Goal: Use online tool/utility: Utilize a website feature to perform a specific function

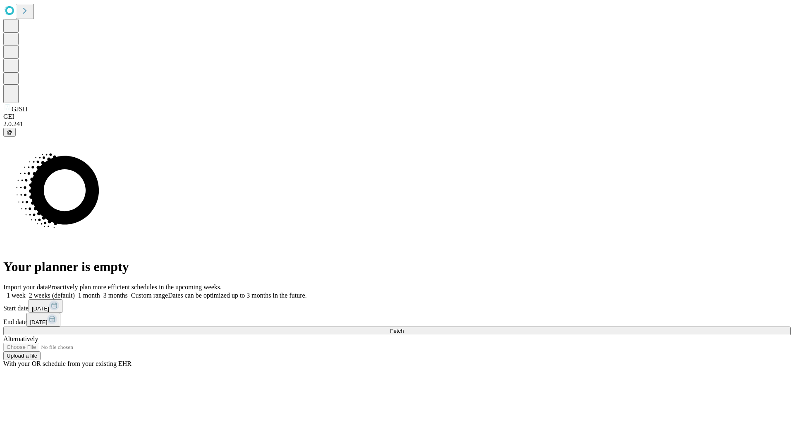
click at [26, 292] on label "1 week" at bounding box center [14, 295] width 22 height 7
click at [404, 328] on span "Fetch" at bounding box center [397, 331] width 14 height 6
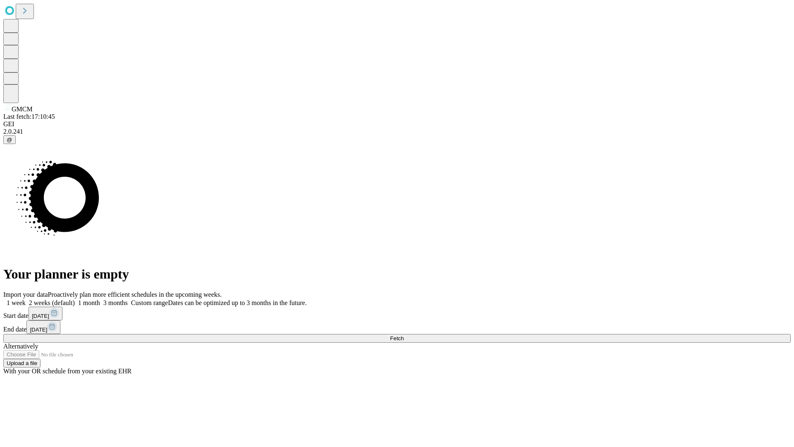
click at [26, 299] on label "1 week" at bounding box center [14, 302] width 22 height 7
click at [404, 335] on span "Fetch" at bounding box center [397, 338] width 14 height 6
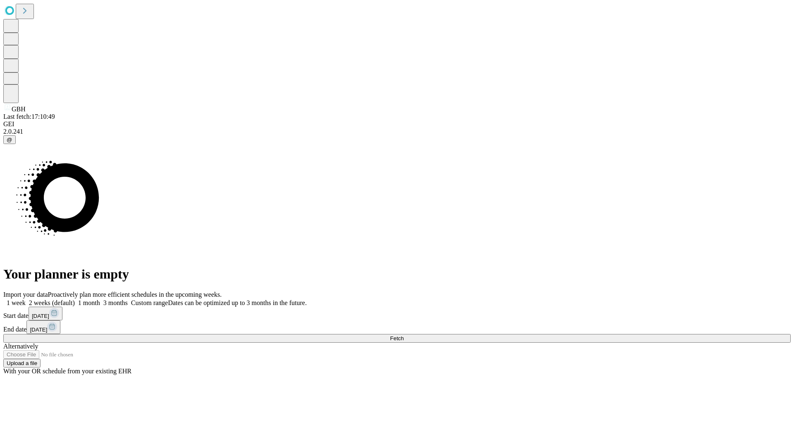
click at [26, 299] on label "1 week" at bounding box center [14, 302] width 22 height 7
click at [404, 335] on span "Fetch" at bounding box center [397, 338] width 14 height 6
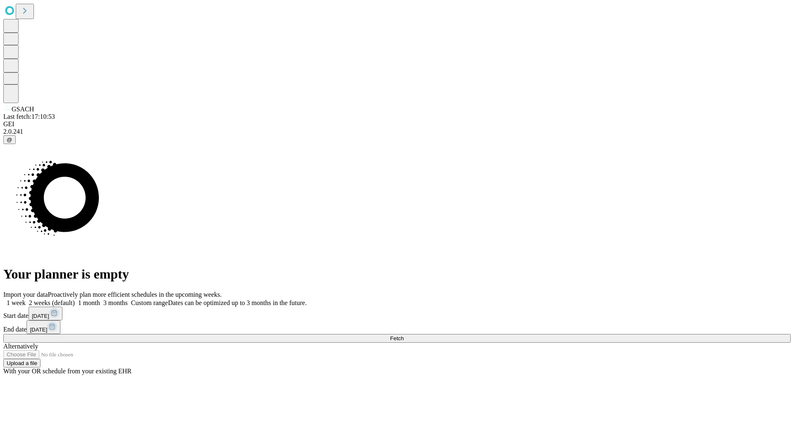
click at [26, 299] on label "1 week" at bounding box center [14, 302] width 22 height 7
click at [404, 335] on span "Fetch" at bounding box center [397, 338] width 14 height 6
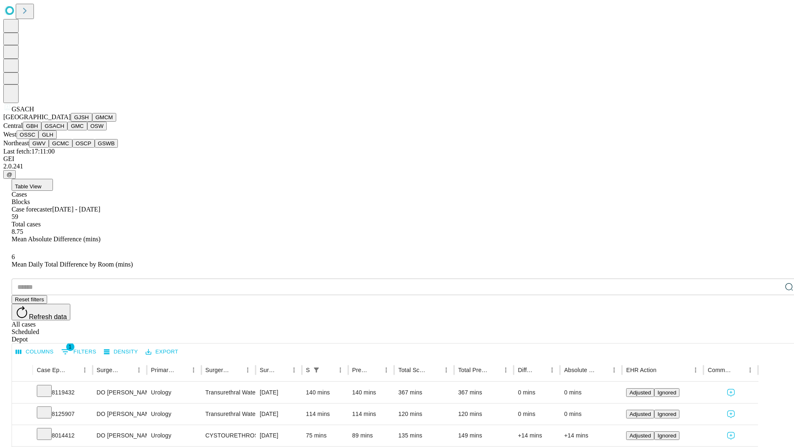
click at [67, 130] on button "GMC" at bounding box center [76, 126] width 19 height 9
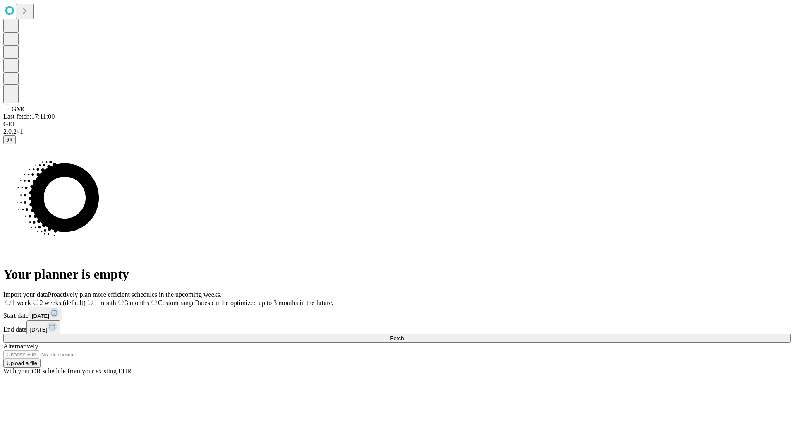
click at [31, 299] on label "1 week" at bounding box center [17, 302] width 28 height 7
click at [404, 335] on span "Fetch" at bounding box center [397, 338] width 14 height 6
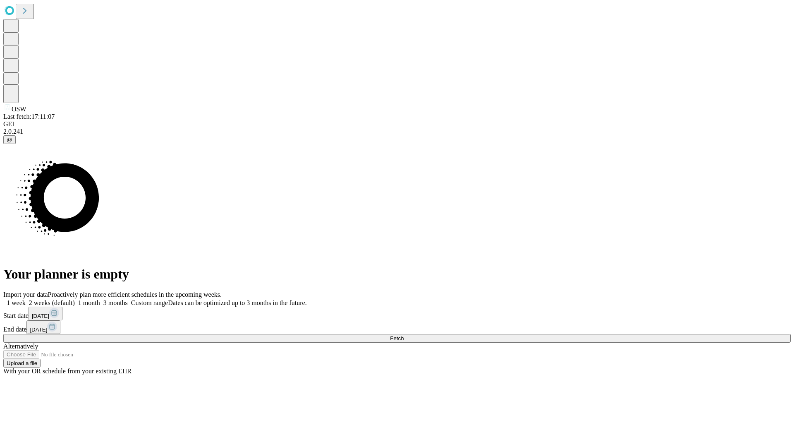
click at [26, 299] on label "1 week" at bounding box center [14, 302] width 22 height 7
click at [404, 335] on span "Fetch" at bounding box center [397, 338] width 14 height 6
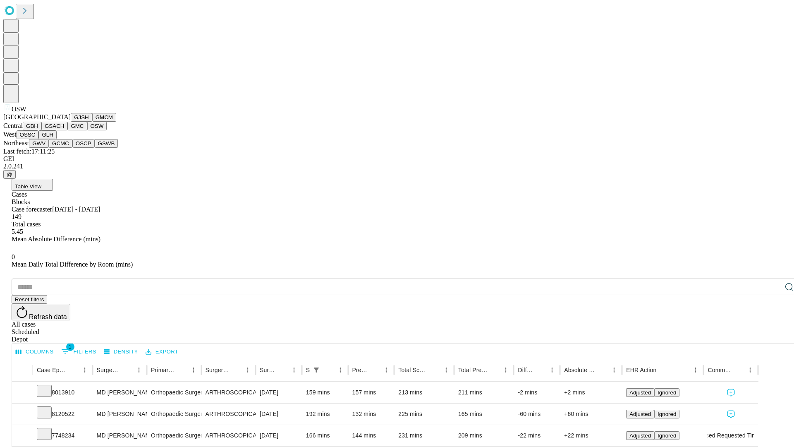
click at [39, 139] on button "OSSC" at bounding box center [28, 134] width 22 height 9
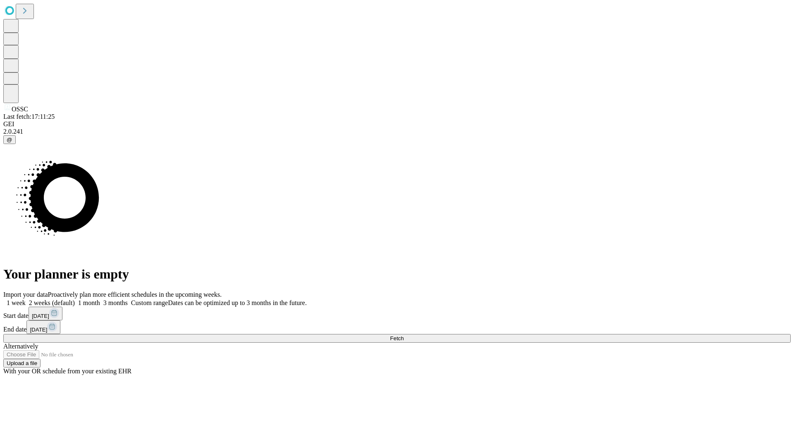
click at [26, 299] on label "1 week" at bounding box center [14, 302] width 22 height 7
click at [404, 335] on span "Fetch" at bounding box center [397, 338] width 14 height 6
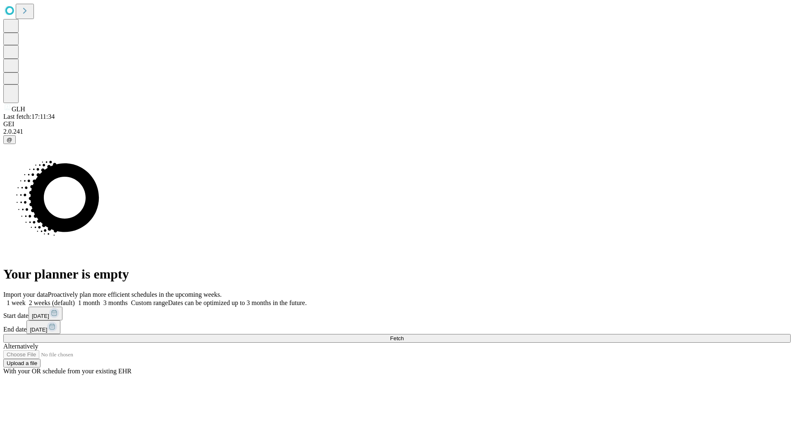
click at [26, 299] on label "1 week" at bounding box center [14, 302] width 22 height 7
click at [404, 335] on span "Fetch" at bounding box center [397, 338] width 14 height 6
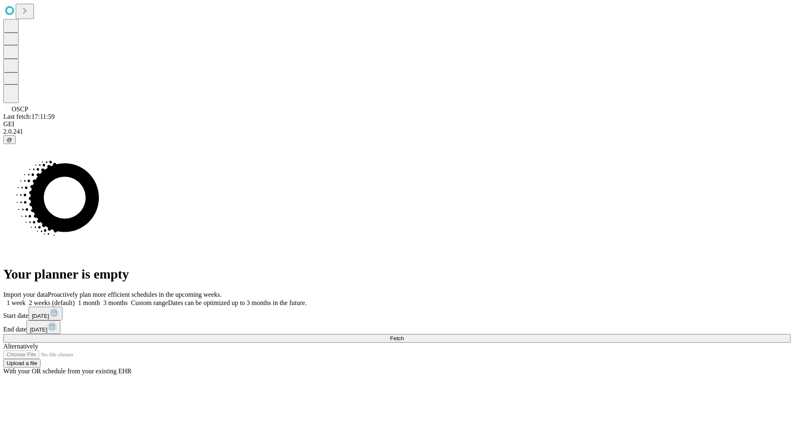
click at [404, 335] on span "Fetch" at bounding box center [397, 338] width 14 height 6
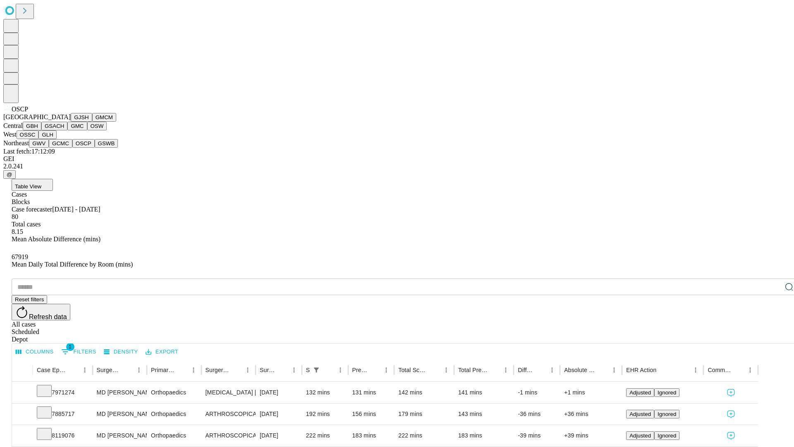
click at [95, 148] on button "GSWB" at bounding box center [107, 143] width 24 height 9
